Goal: Task Accomplishment & Management: Manage account settings

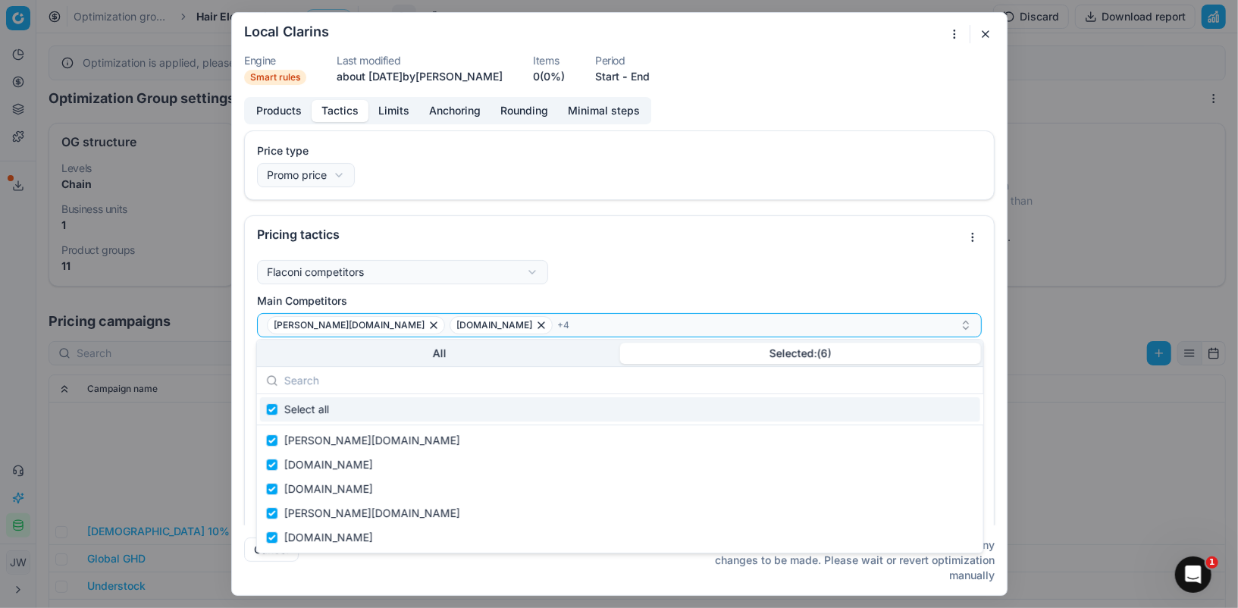
scroll to position [209, 0]
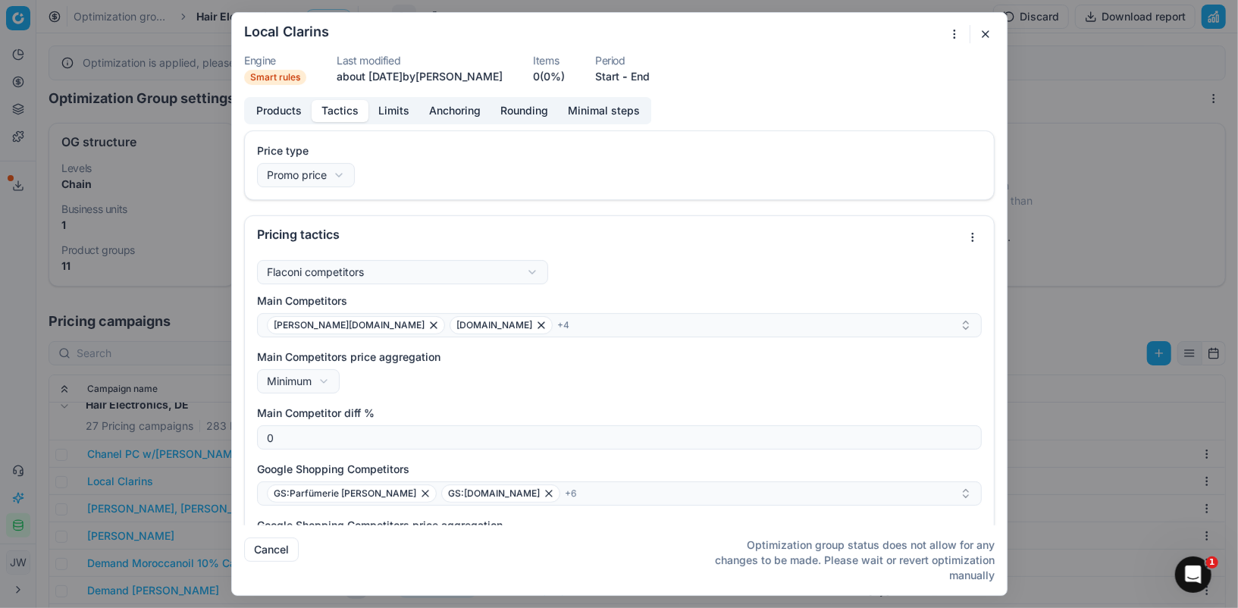
click at [985, 33] on button "button" at bounding box center [986, 34] width 18 height 18
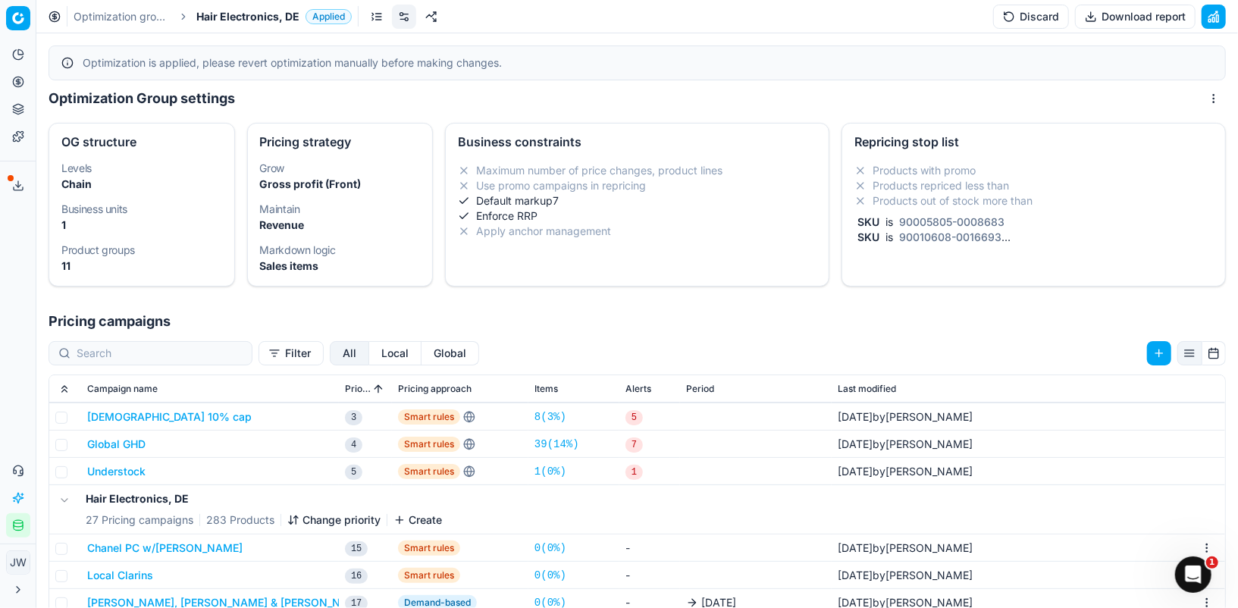
scroll to position [71, 0]
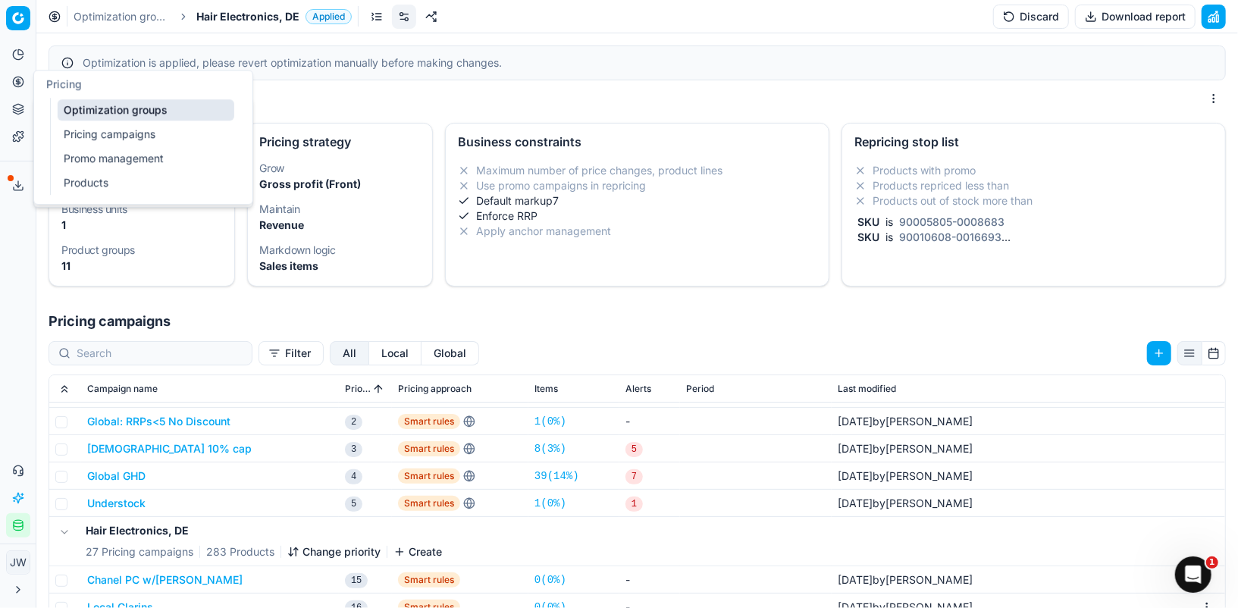
click at [17, 83] on icon at bounding box center [18, 82] width 12 height 12
click at [65, 121] on ul "Optimization groups Pricing campaigns Promo management Products" at bounding box center [146, 146] width 193 height 97
click at [70, 109] on link "Optimization groups" at bounding box center [146, 109] width 177 height 21
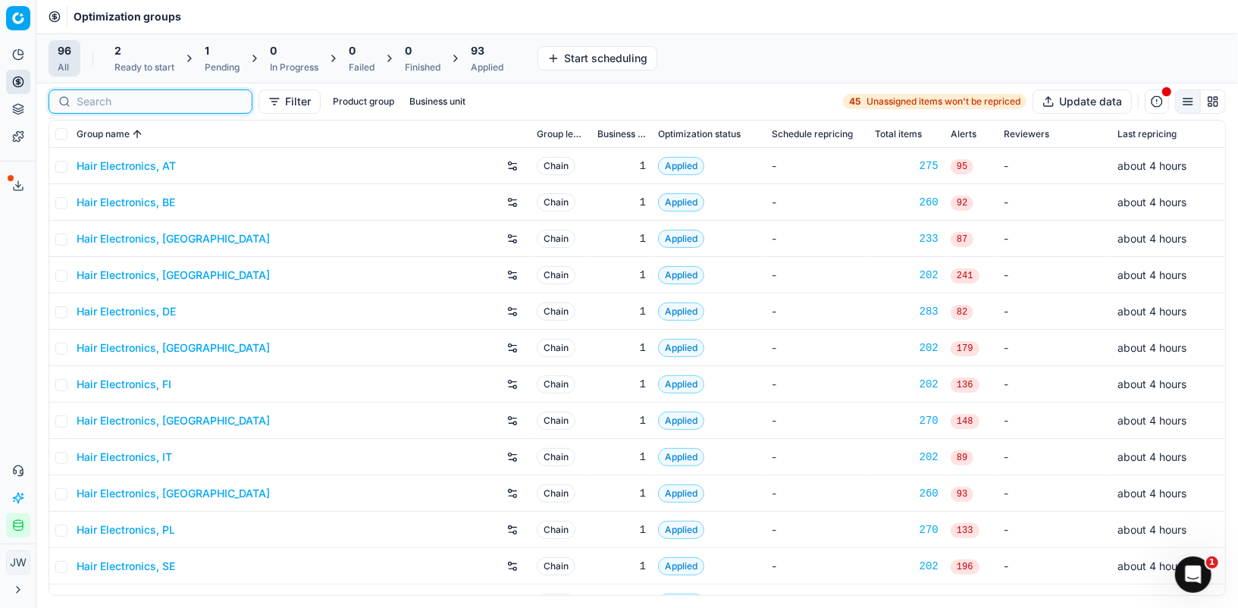
click at [115, 99] on input at bounding box center [160, 101] width 166 height 15
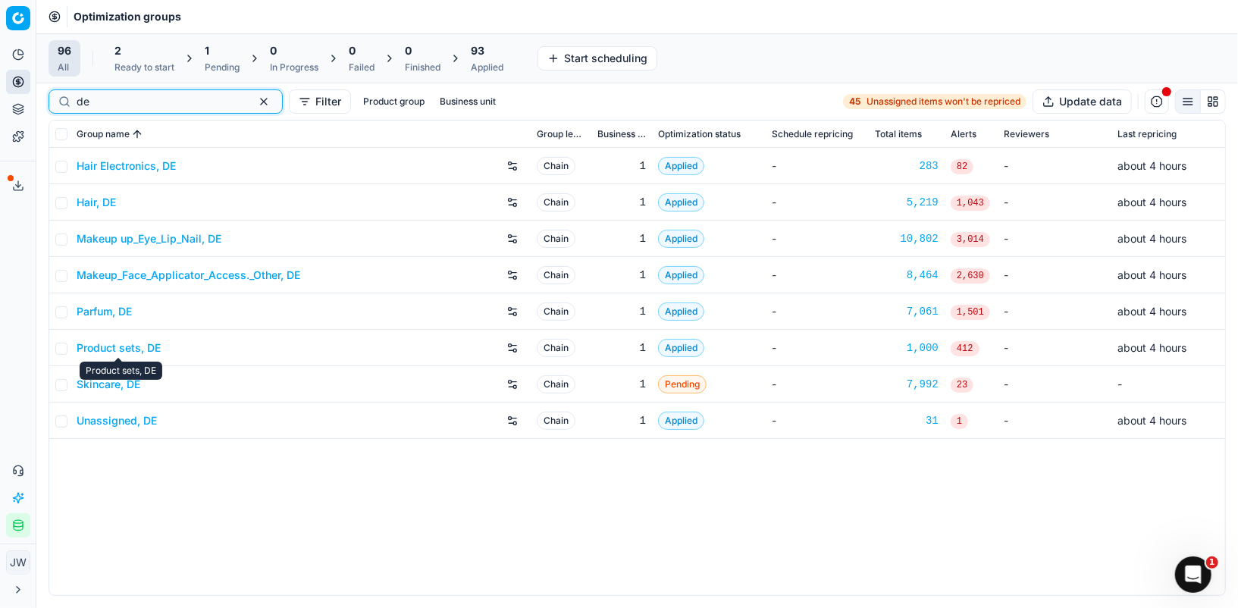
type input "de"
click at [111, 350] on link "Product sets, DE" at bounding box center [119, 347] width 84 height 15
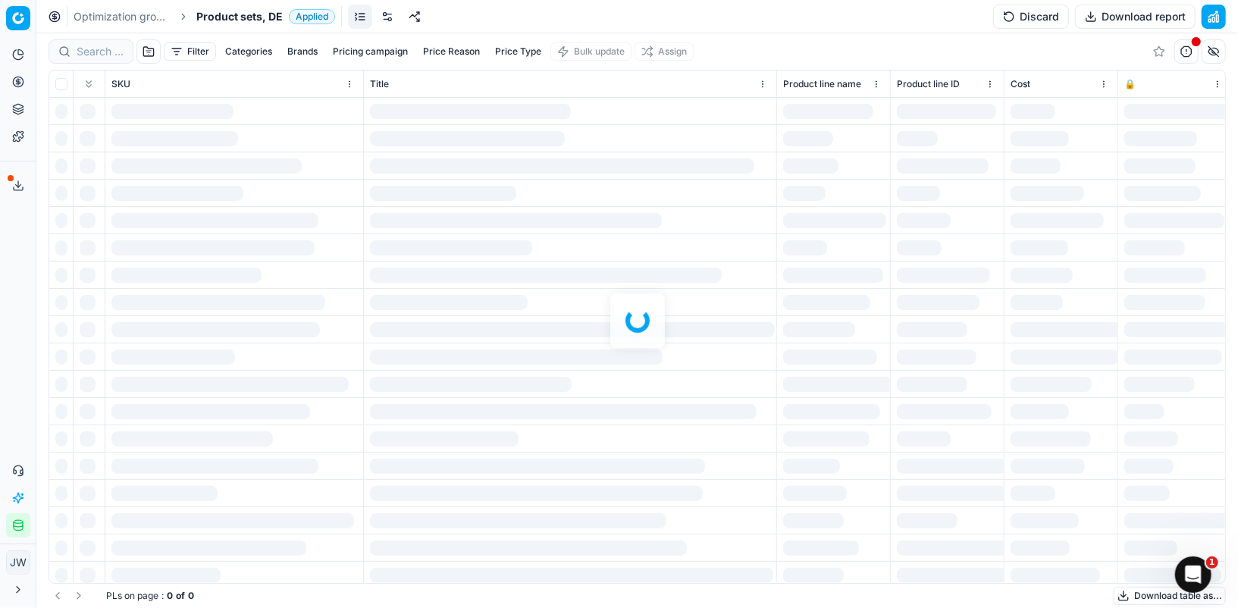
click at [383, 20] on link at bounding box center [387, 17] width 24 height 24
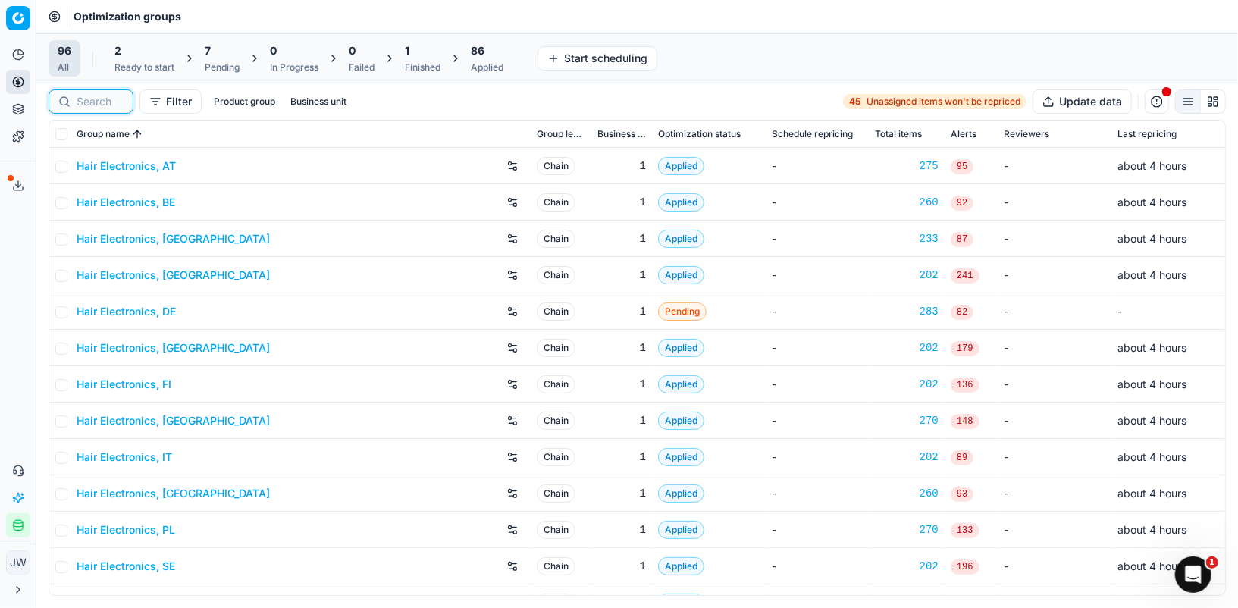
click at [93, 96] on input at bounding box center [100, 101] width 47 height 15
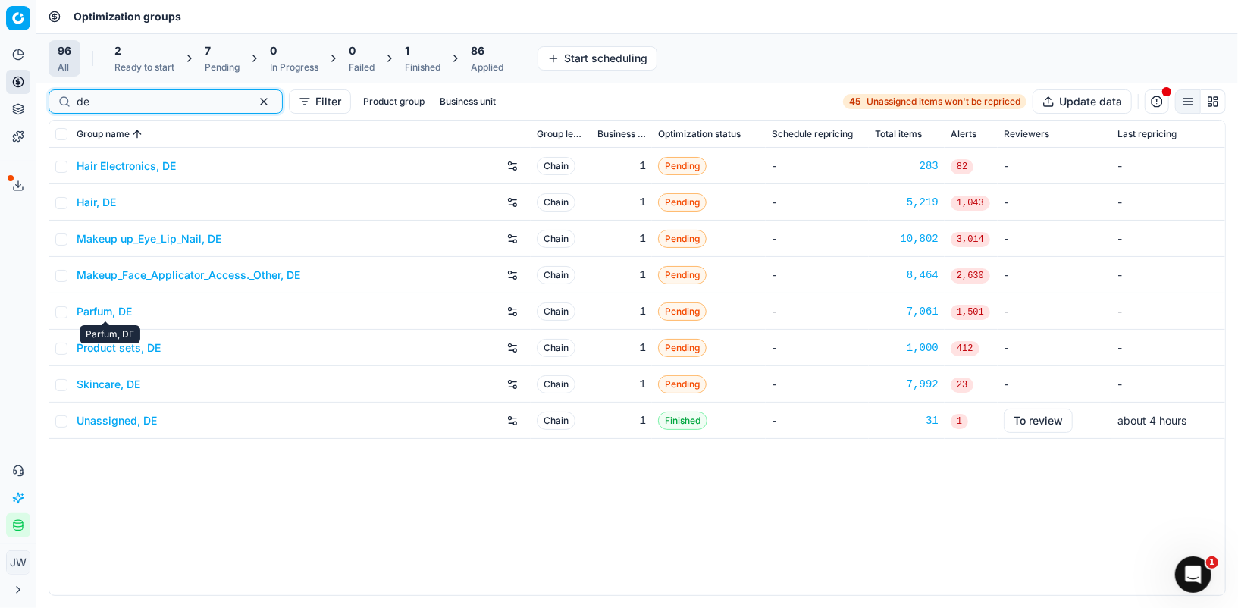
type input "de"
click at [92, 314] on link "Parfum, DE" at bounding box center [104, 311] width 55 height 15
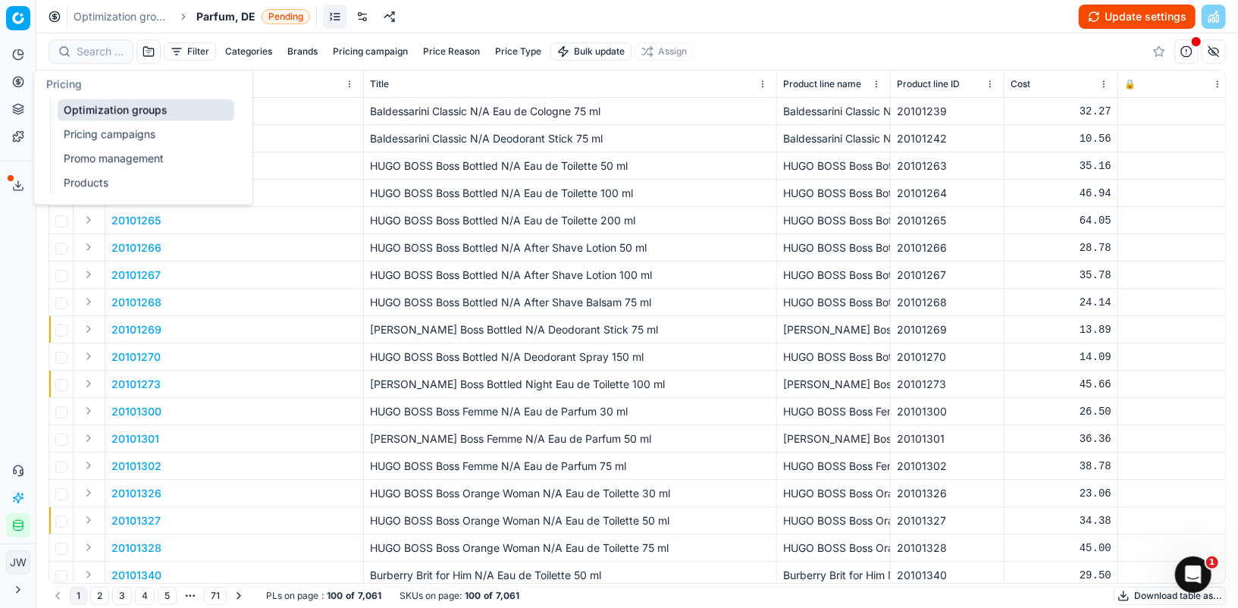
click at [14, 87] on icon at bounding box center [18, 82] width 12 height 12
click at [102, 114] on link "Optimization groups" at bounding box center [146, 109] width 177 height 21
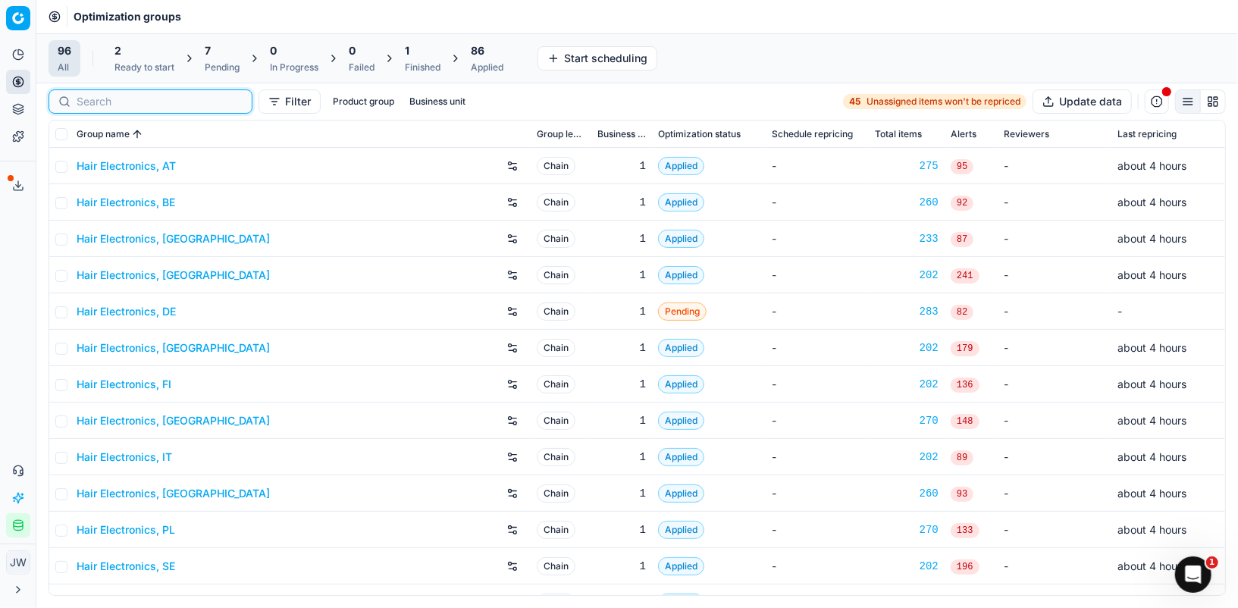
click at [110, 94] on input at bounding box center [160, 101] width 166 height 15
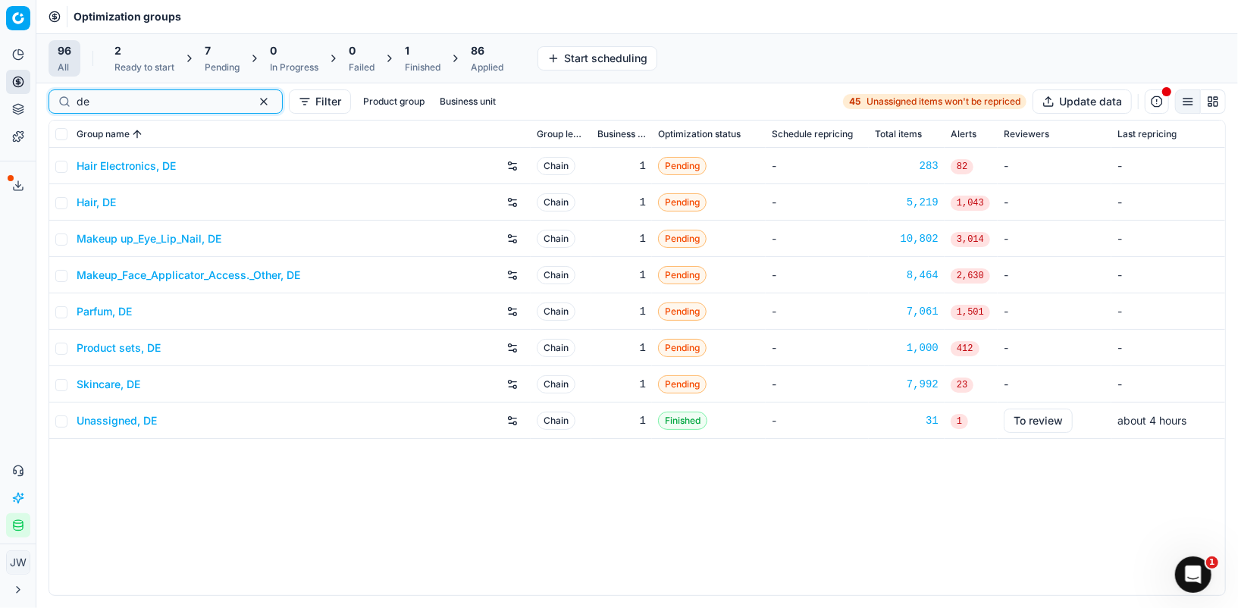
type input "de"
click at [93, 384] on link "Skincare, DE" at bounding box center [109, 384] width 64 height 15
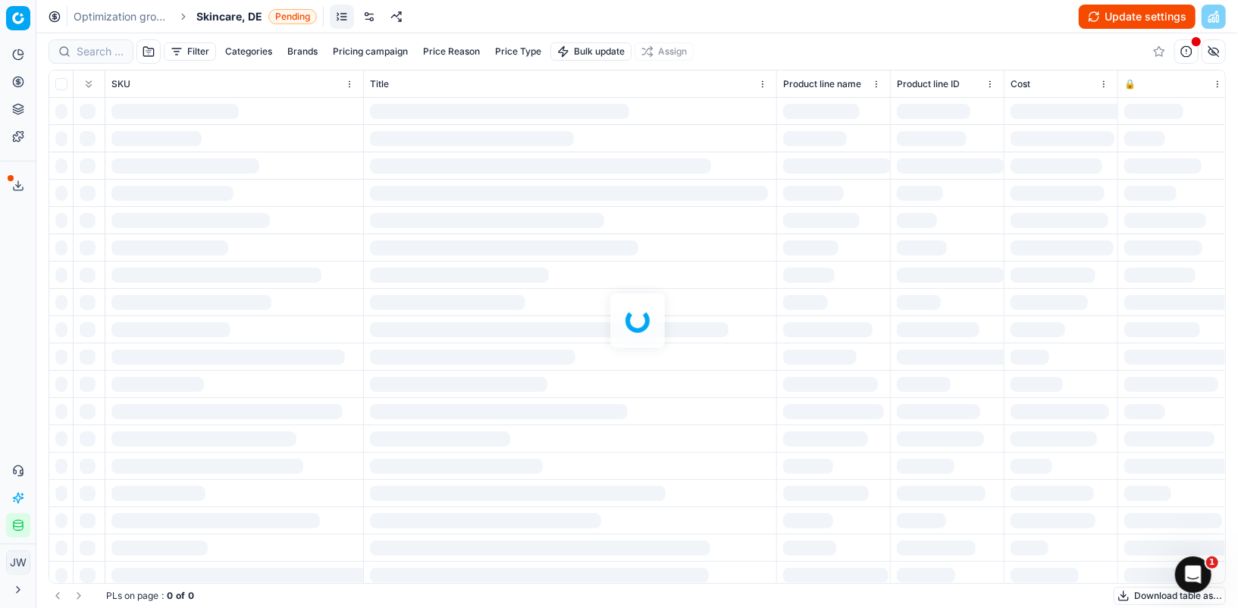
click at [368, 13] on link at bounding box center [369, 17] width 24 height 24
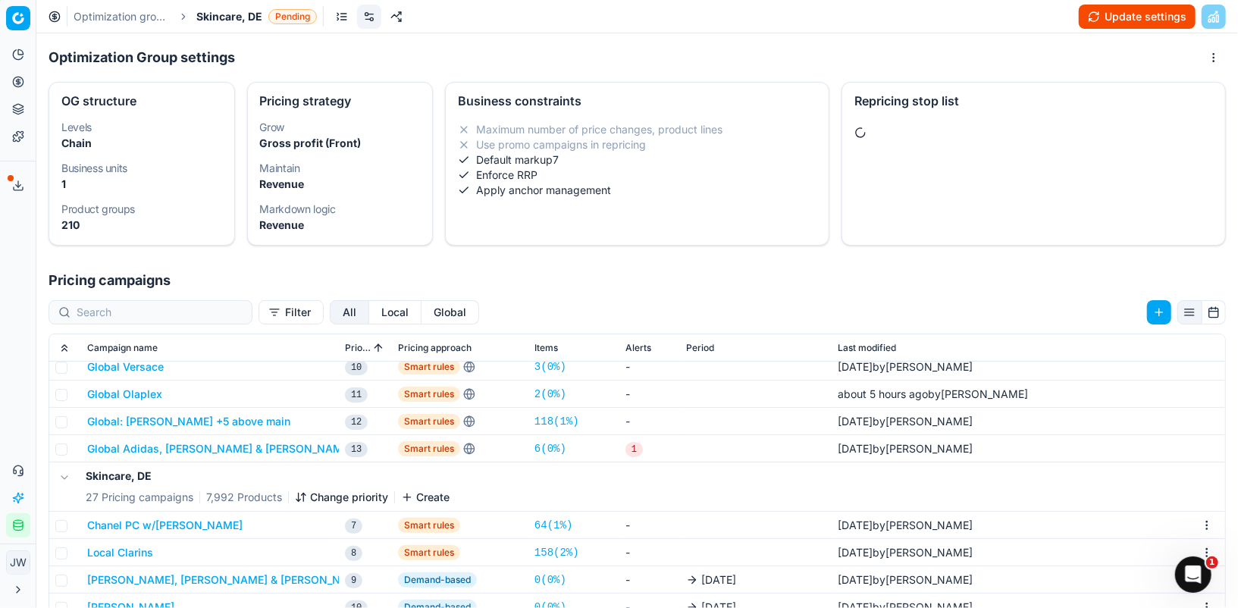
scroll to position [327, 0]
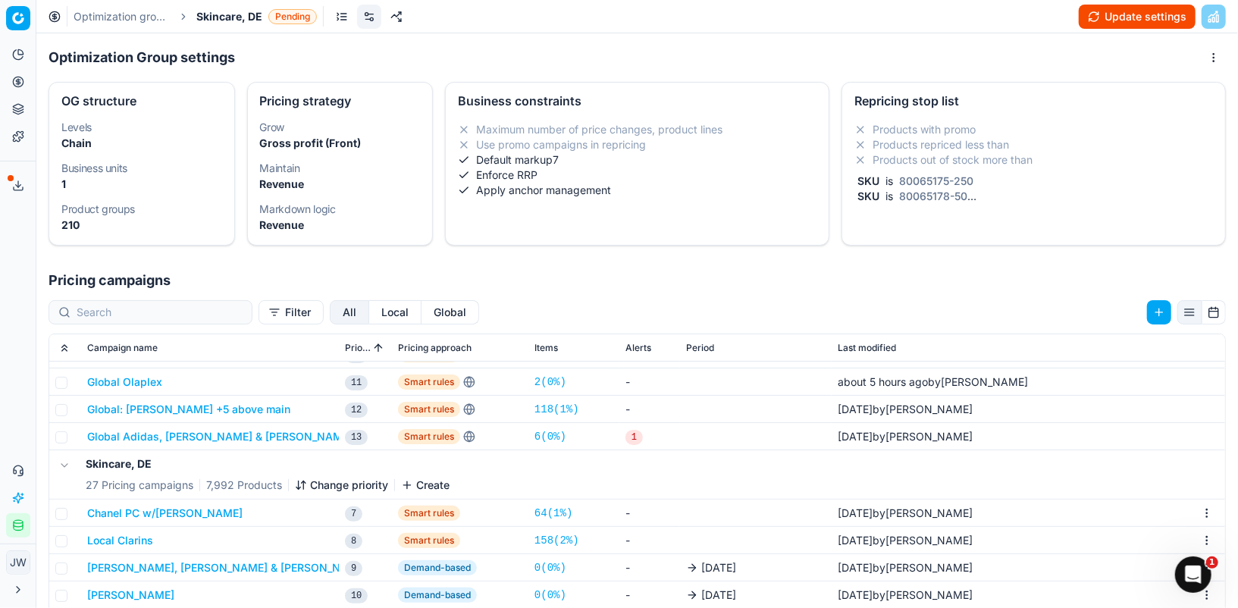
click at [118, 537] on button "Local Clarins" at bounding box center [120, 540] width 66 height 15
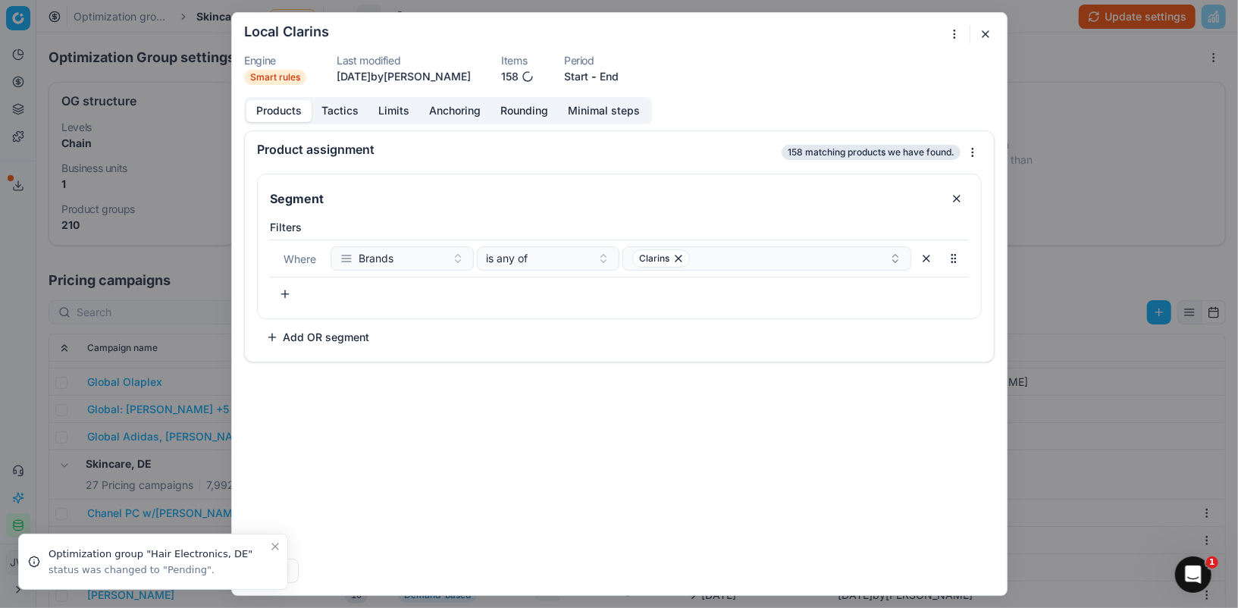
click at [343, 112] on button "Tactics" at bounding box center [340, 111] width 57 height 22
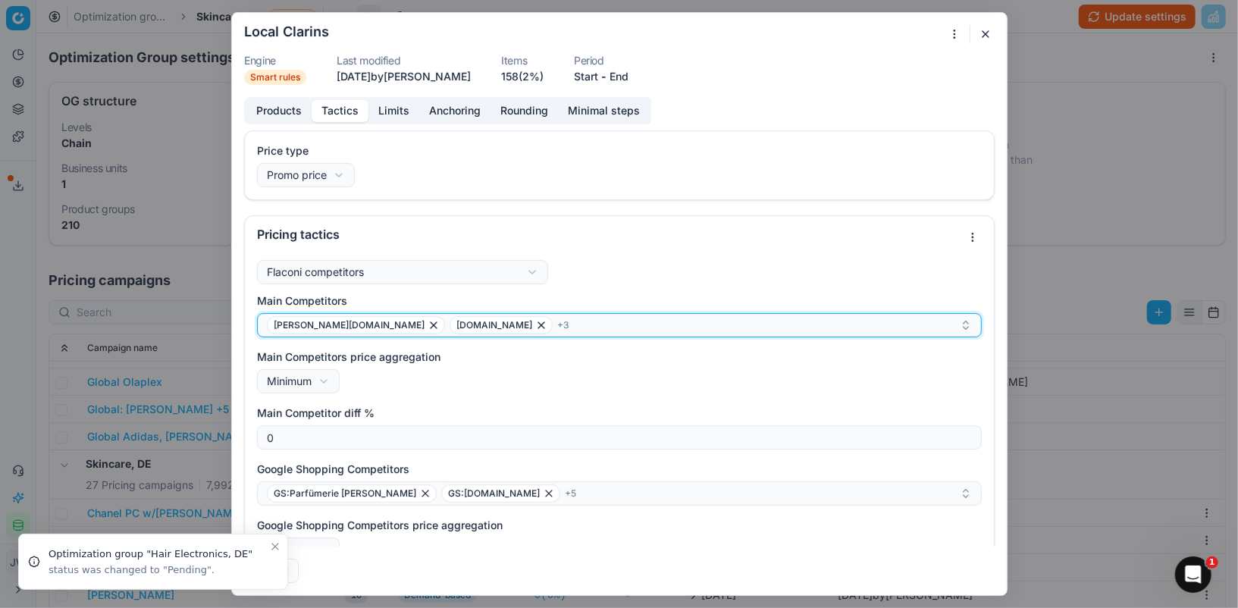
click at [507, 326] on div "[PERSON_NAME][DOMAIN_NAME] [DOMAIN_NAME] + 3" at bounding box center [613, 325] width 693 height 18
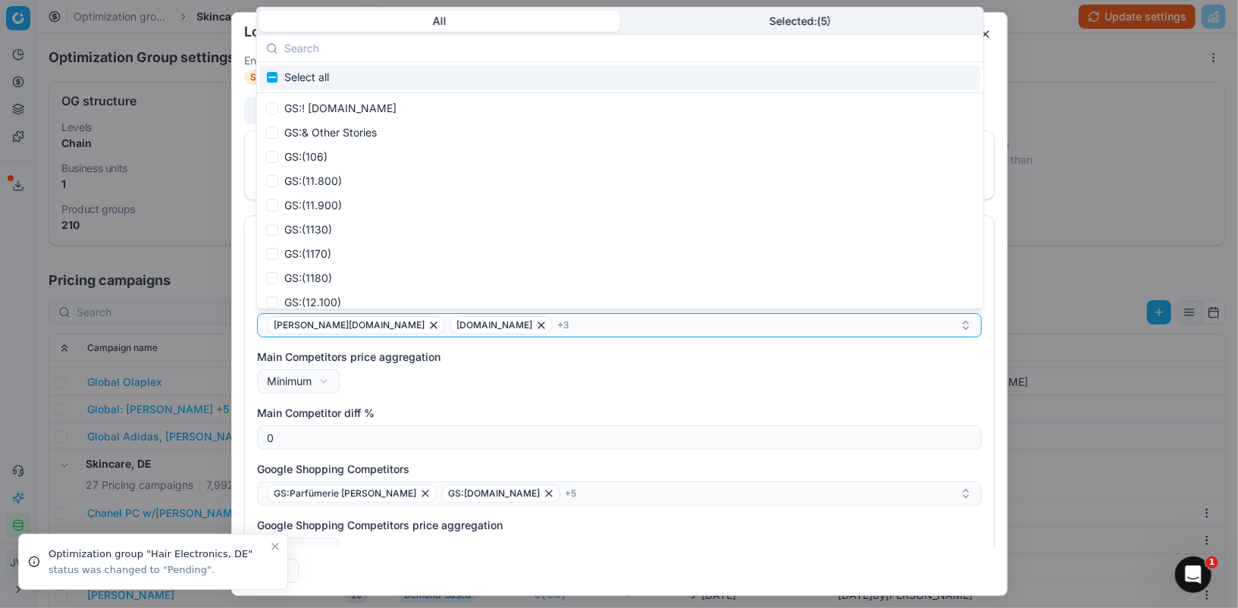
click at [754, 25] on body "Pricing platform Analytics Pricing Product portfolio Templates Export service 1…" at bounding box center [619, 304] width 1238 height 608
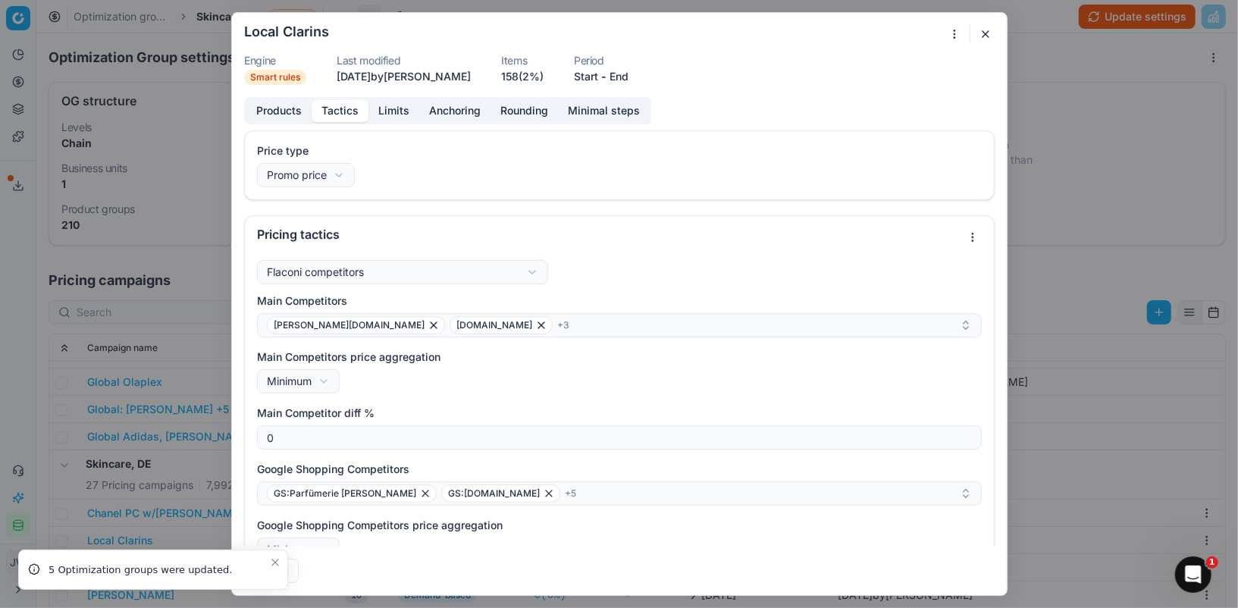
click at [692, 264] on div "Flaconi competitors Flaconi competitorsFlaconi competitors rule: first takes in…" at bounding box center [619, 479] width 725 height 438
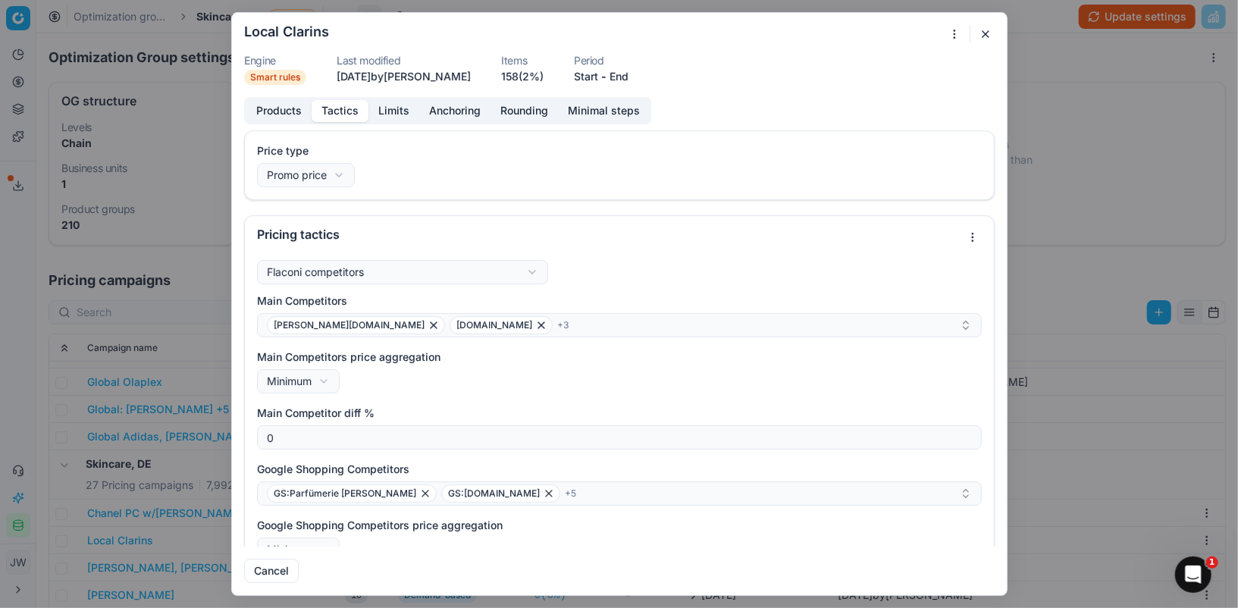
click at [988, 33] on button "button" at bounding box center [986, 34] width 18 height 18
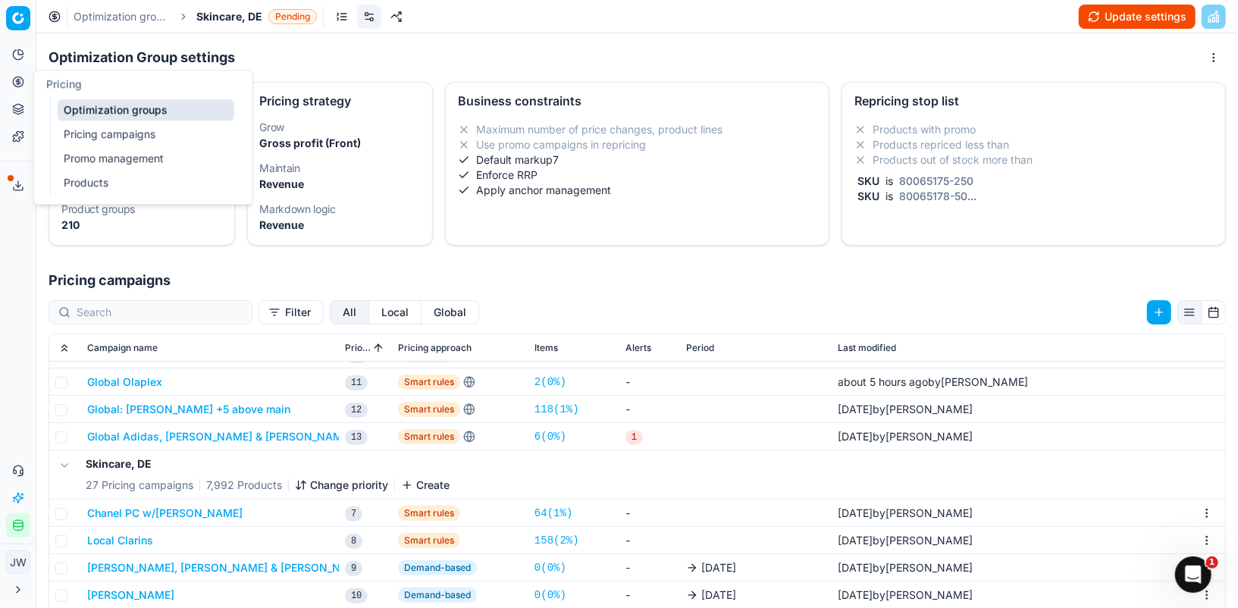
click at [17, 86] on icon at bounding box center [18, 82] width 12 height 12
click at [83, 109] on link "Optimization groups" at bounding box center [146, 109] width 177 height 21
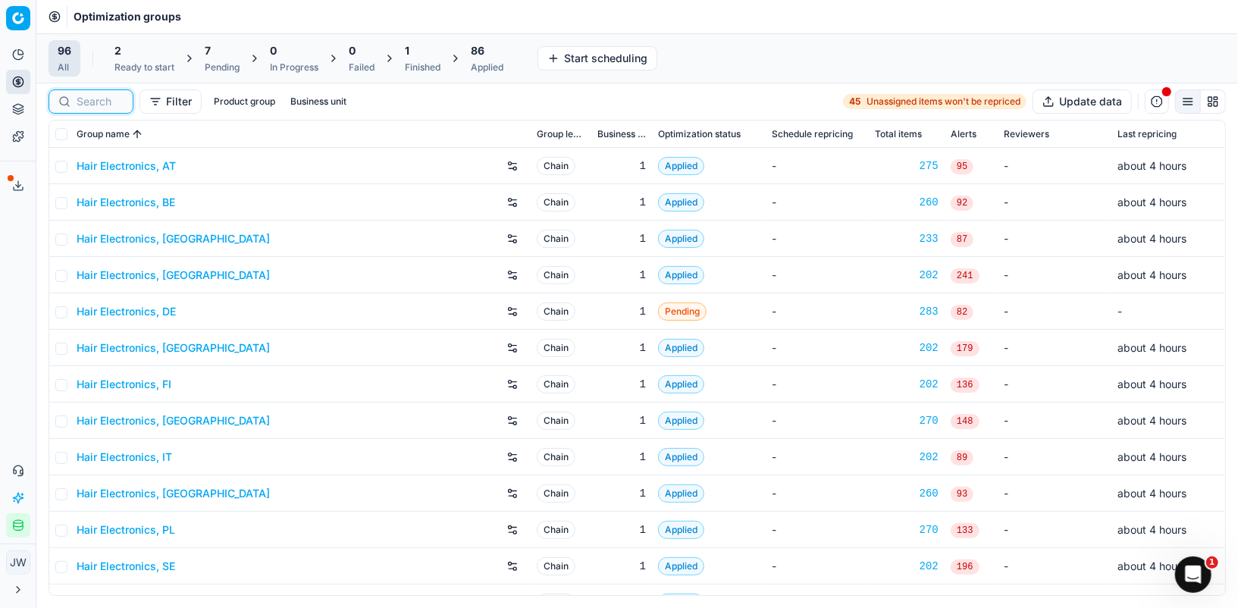
click at [108, 99] on input at bounding box center [100, 101] width 47 height 15
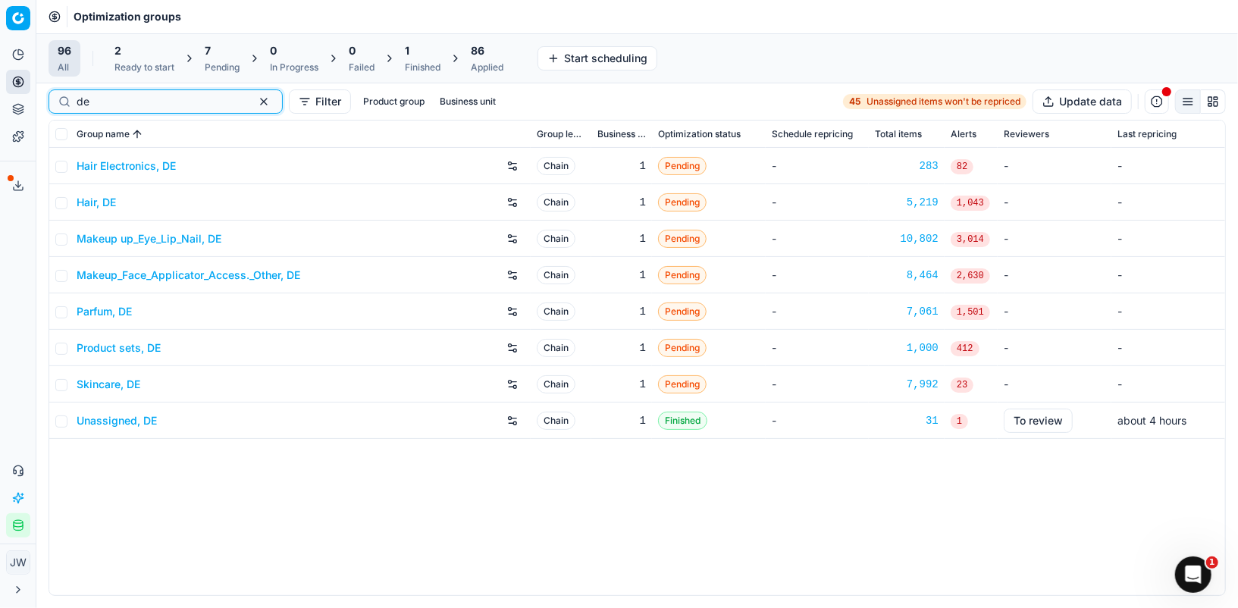
type input "de"
click at [110, 384] on link "Skincare, DE" at bounding box center [109, 384] width 64 height 15
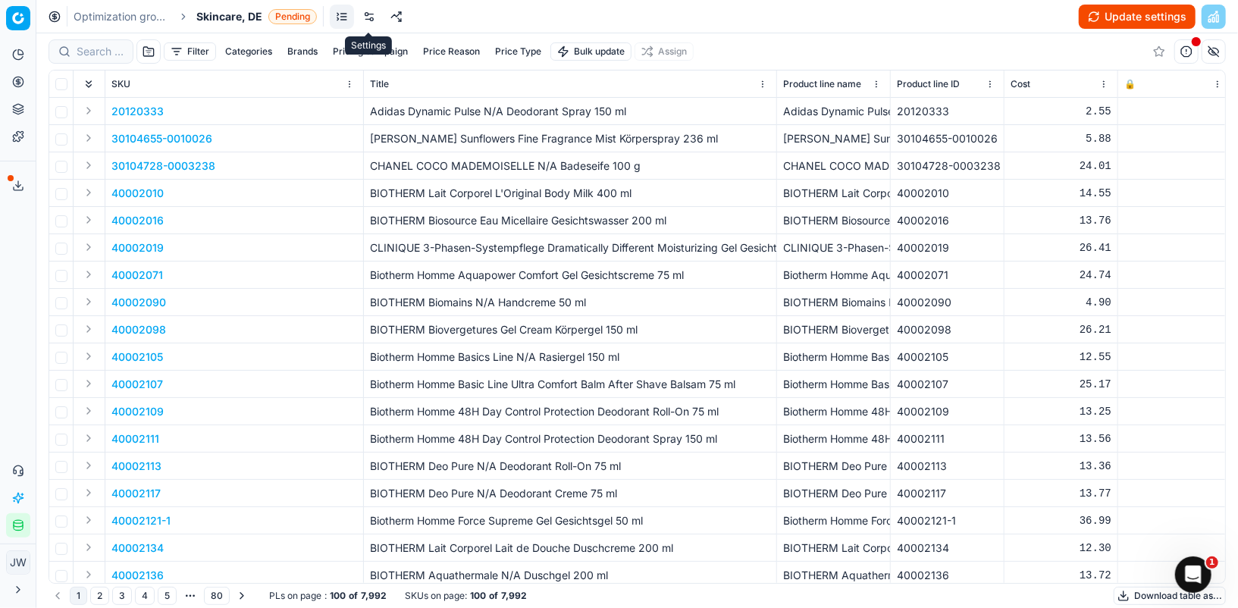
click at [366, 14] on link at bounding box center [369, 17] width 24 height 24
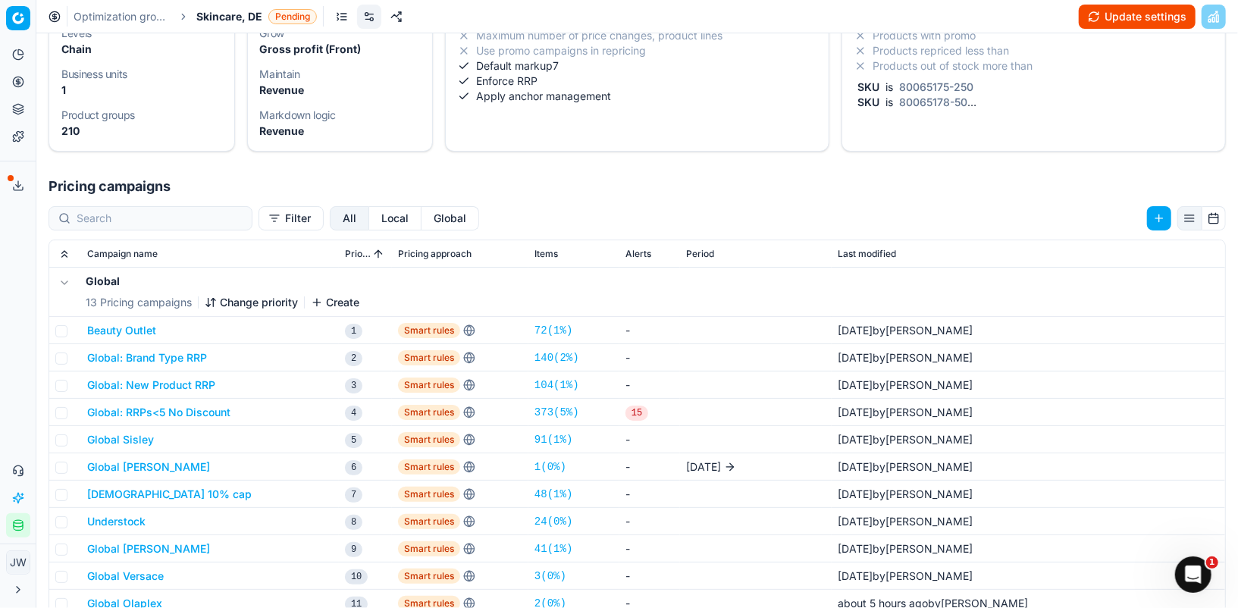
scroll to position [107, 0]
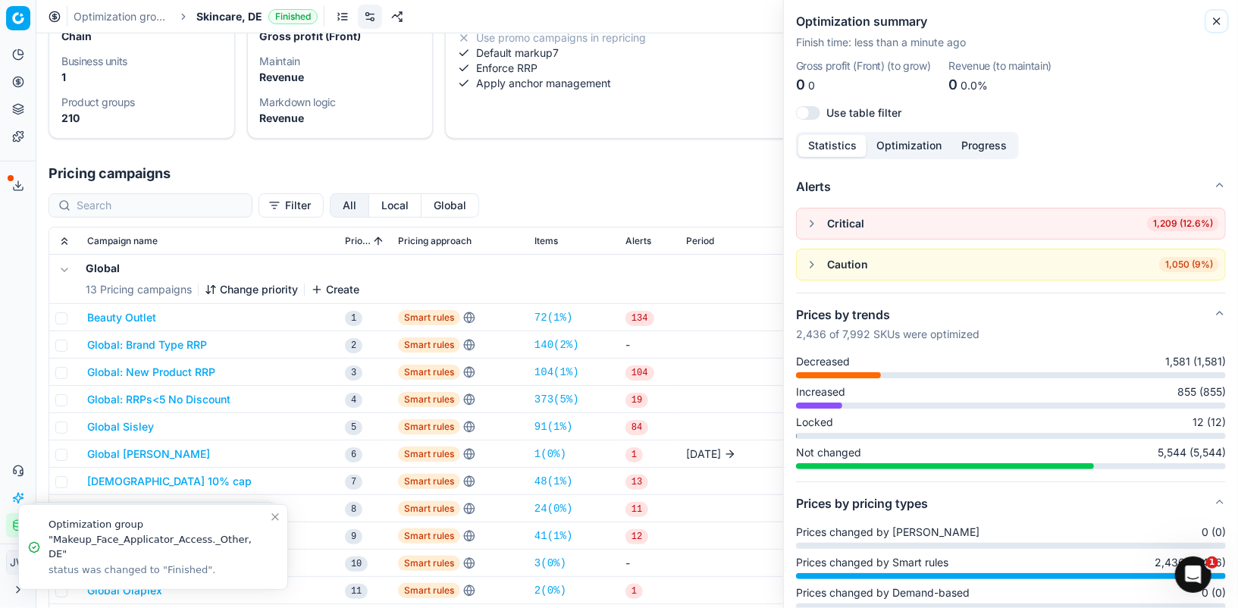
click at [1220, 21] on icon "button" at bounding box center [1217, 21] width 12 height 12
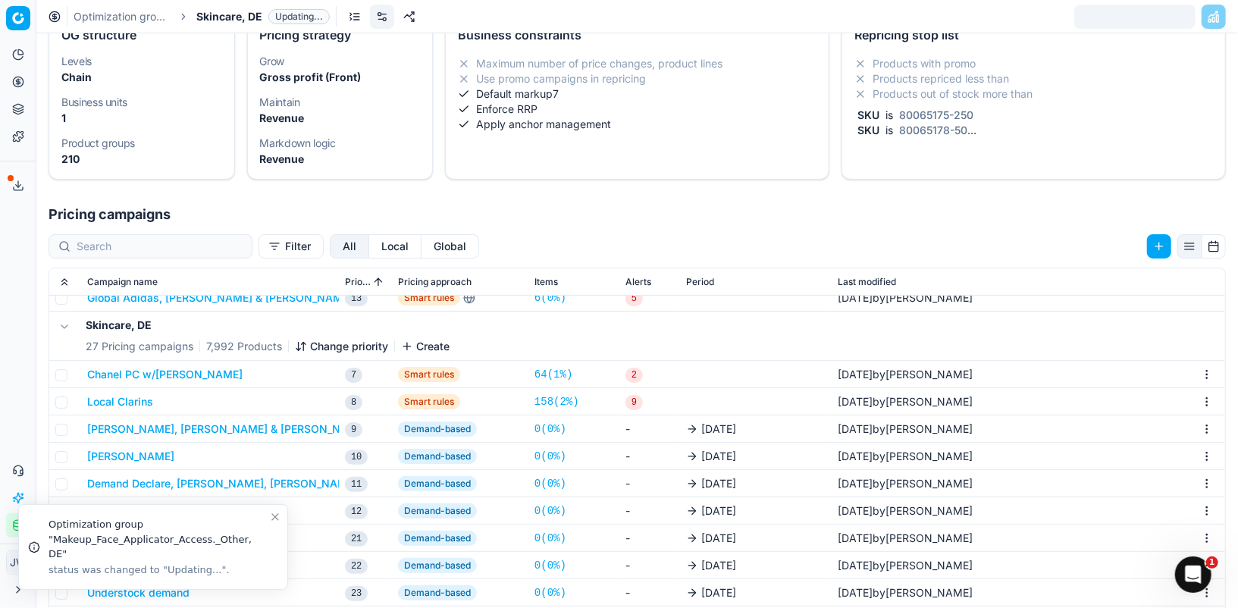
scroll to position [147, 0]
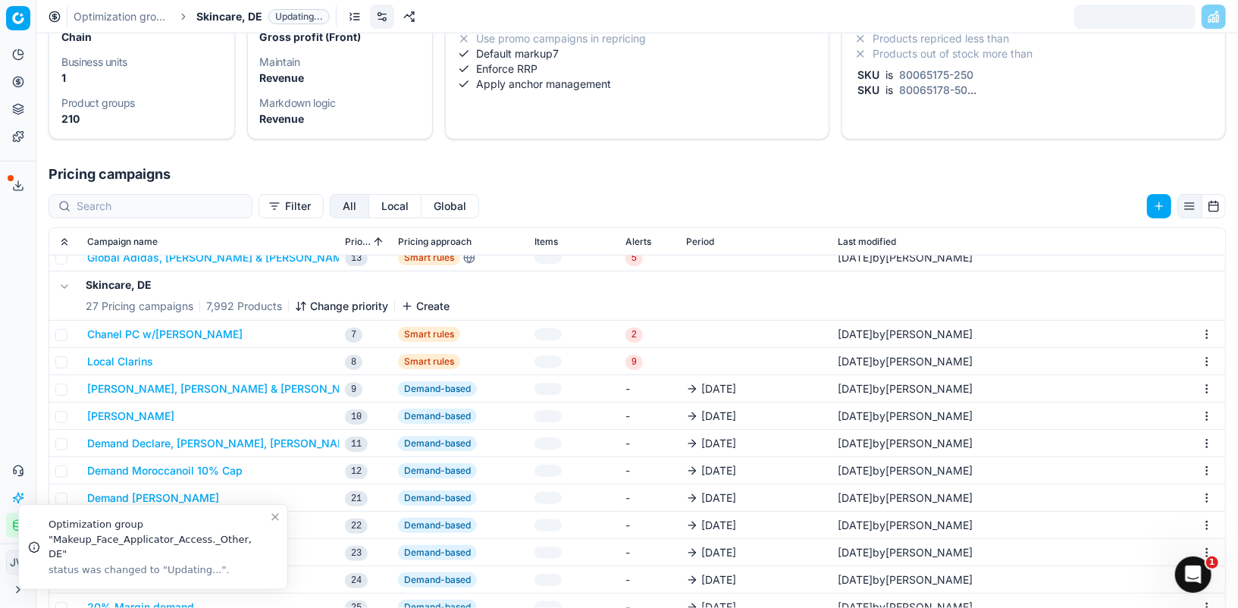
click at [130, 355] on button "Local Clarins" at bounding box center [120, 361] width 66 height 15
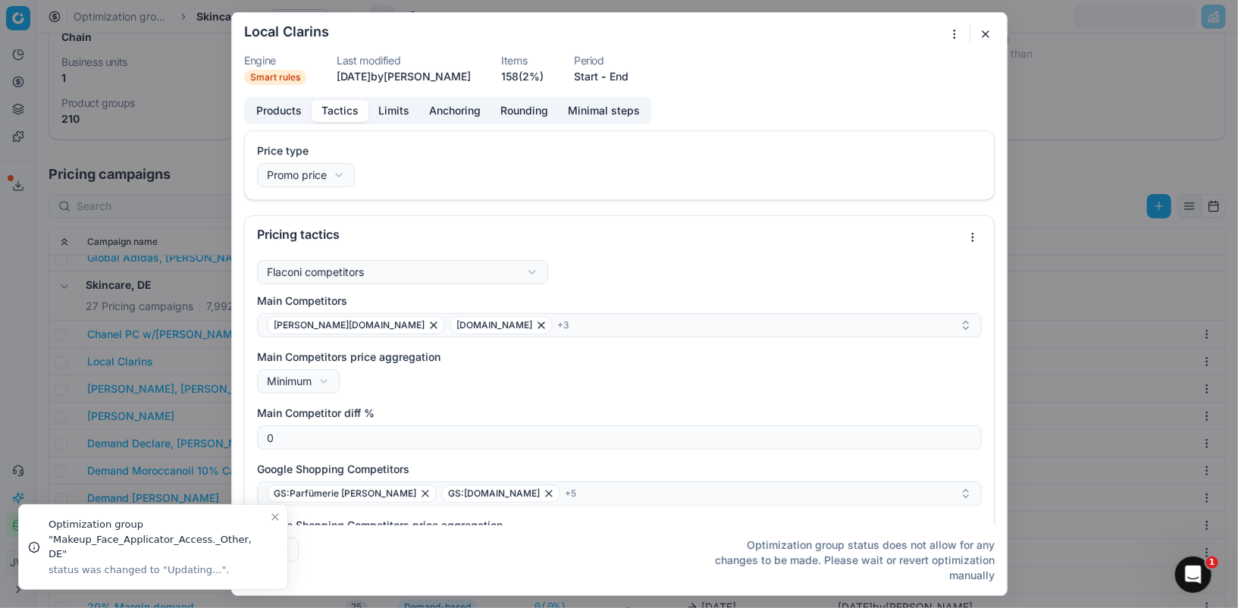
click at [347, 111] on button "Tactics" at bounding box center [340, 111] width 57 height 22
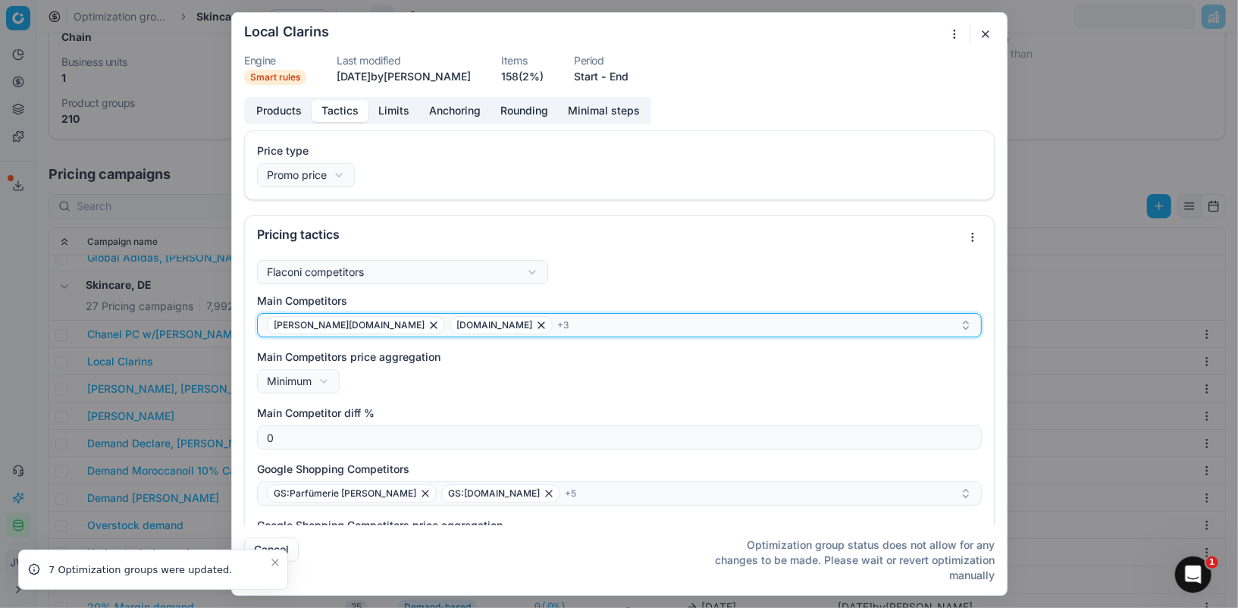
click at [544, 325] on div "[PERSON_NAME][DOMAIN_NAME] [DOMAIN_NAME] + 3" at bounding box center [613, 325] width 693 height 18
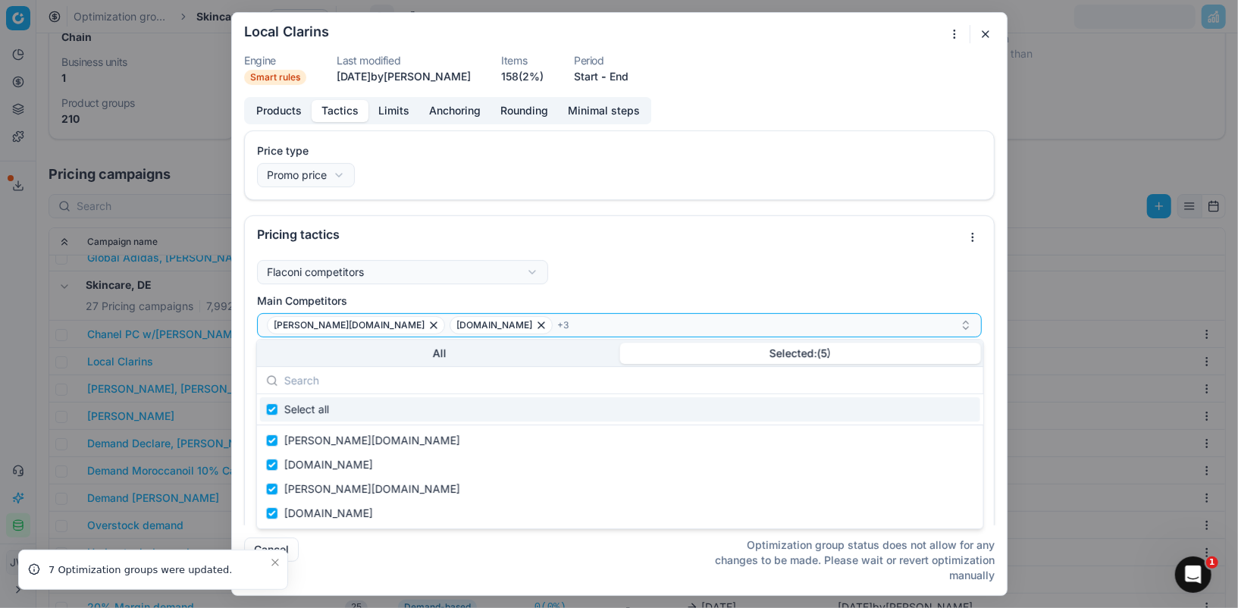
click at [739, 16] on body "Pricing platform Analytics Pricing Product portfolio Templates Export service 1…" at bounding box center [619, 304] width 1238 height 608
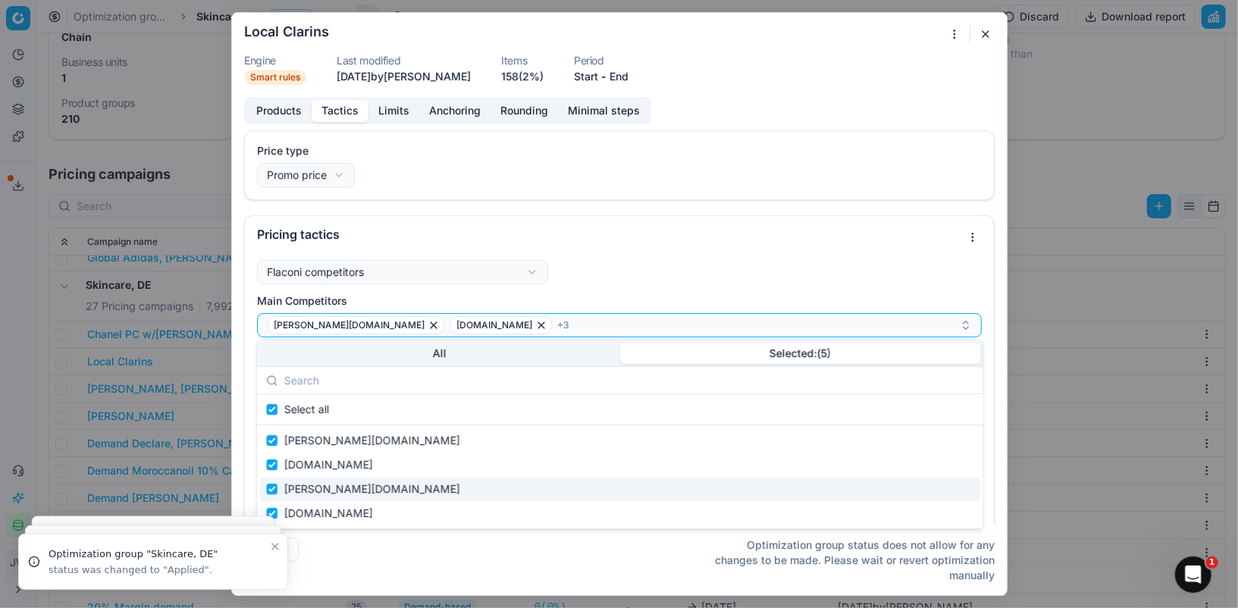
click at [984, 31] on button "button" at bounding box center [986, 34] width 18 height 18
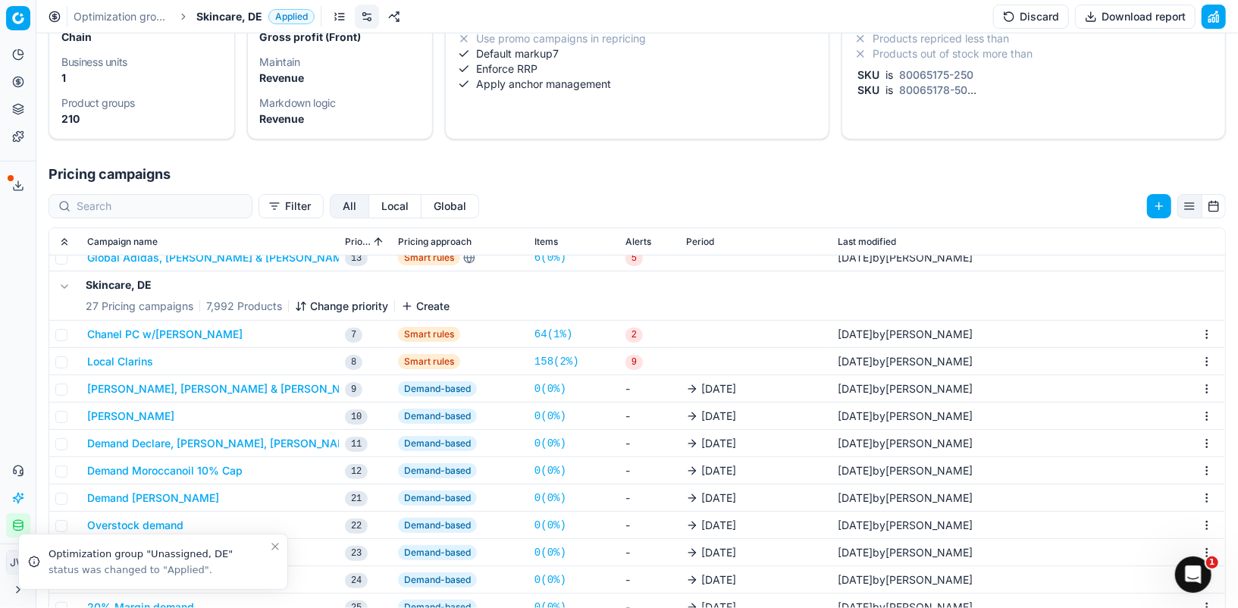
click at [562, 357] on link "158 ( 2% )" at bounding box center [557, 361] width 45 height 15
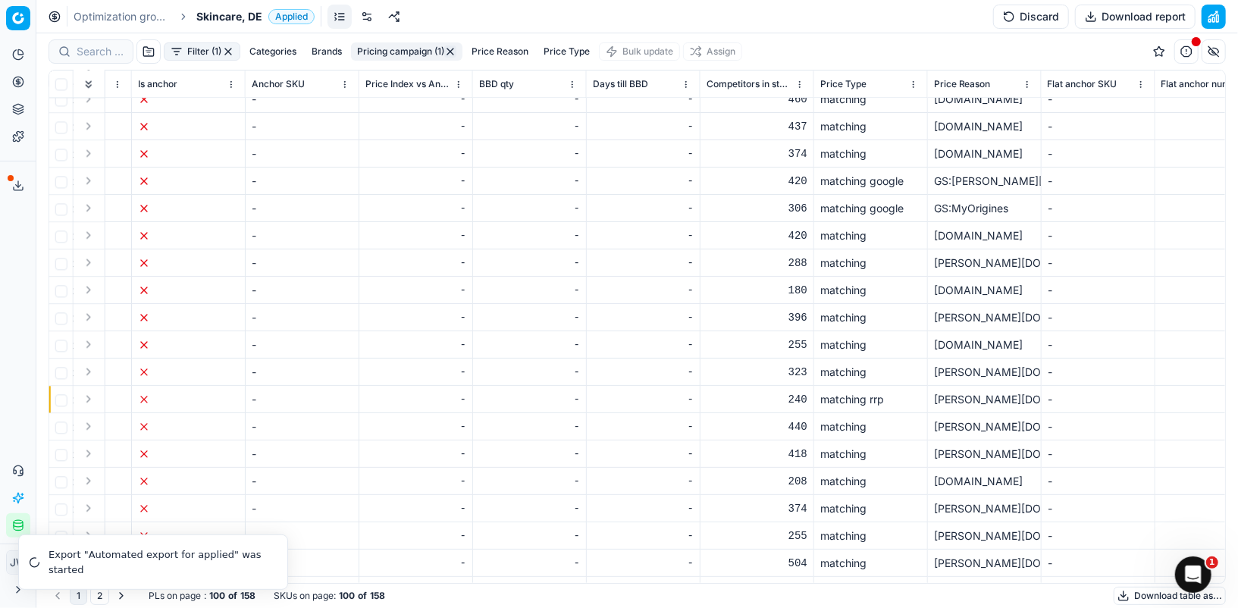
scroll to position [2243, 8380]
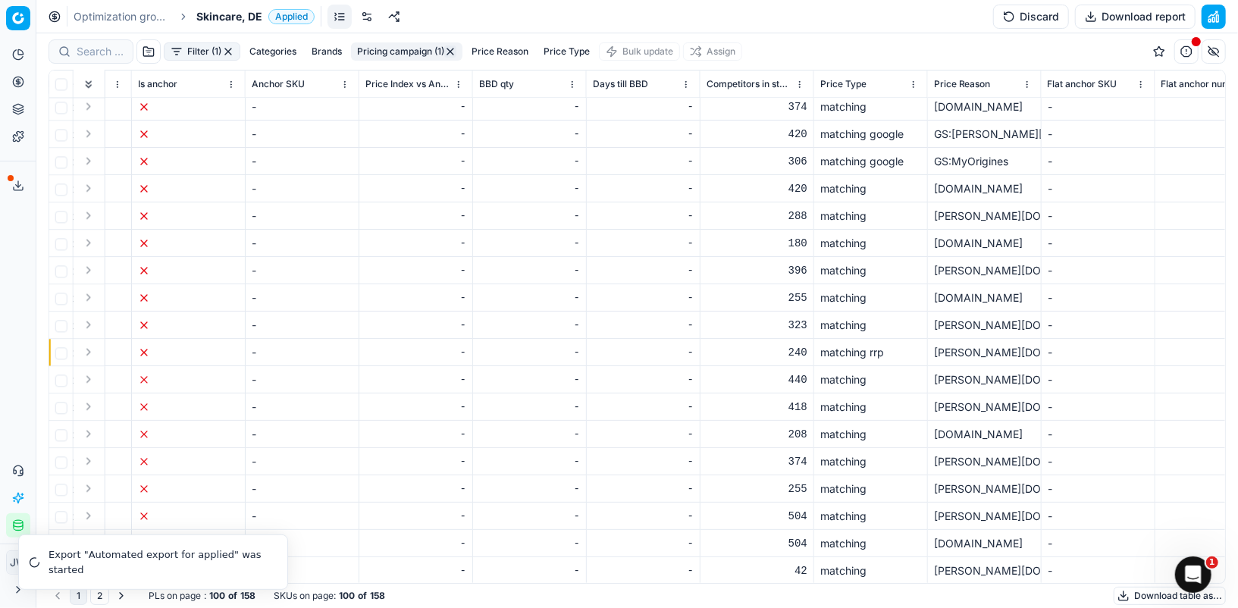
click at [97, 600] on button "2" at bounding box center [99, 596] width 19 height 18
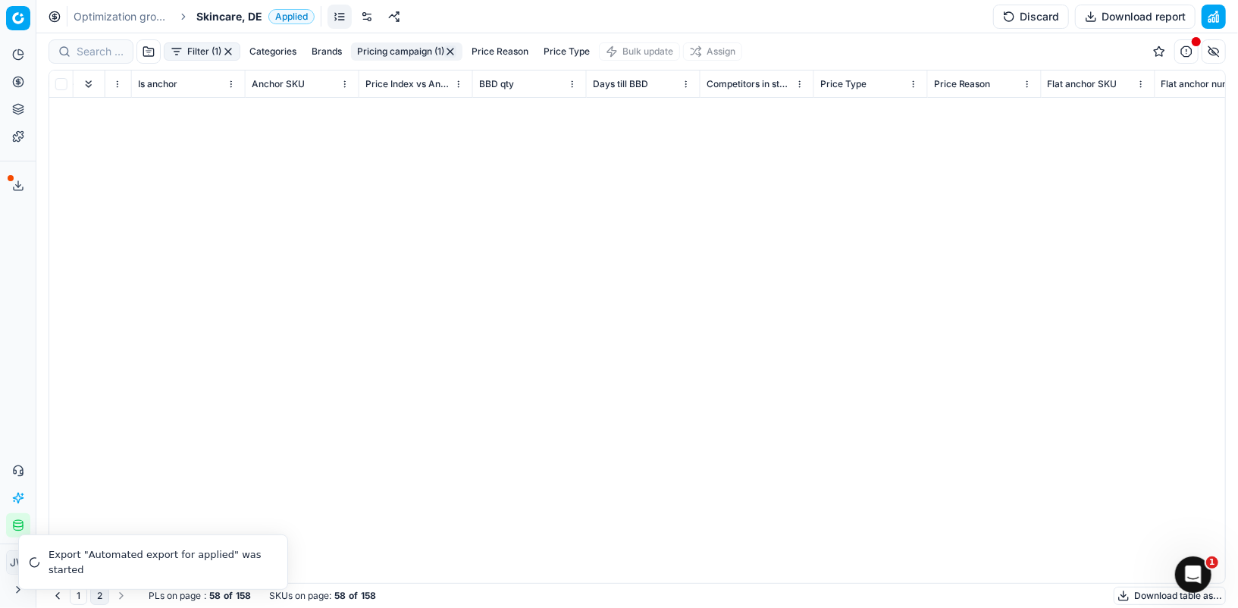
scroll to position [1097, 8380]
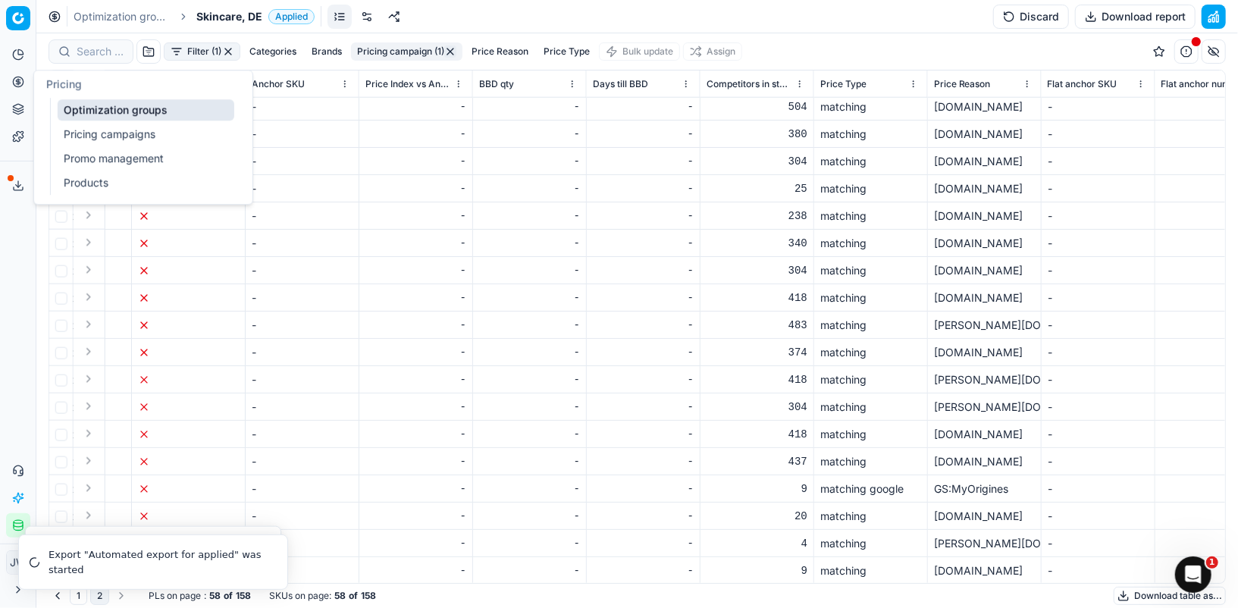
click at [97, 111] on link "Optimization groups" at bounding box center [146, 109] width 177 height 21
